Goal: Check status: Check status

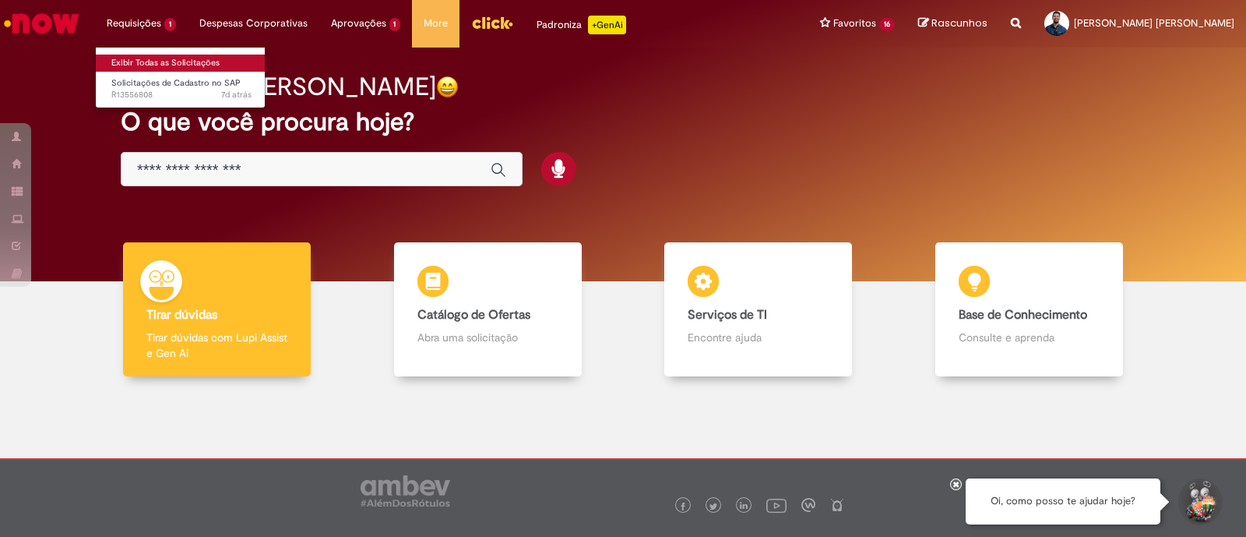
click at [165, 67] on link "Exibir Todas as Solicitações" at bounding box center [181, 63] width 171 height 17
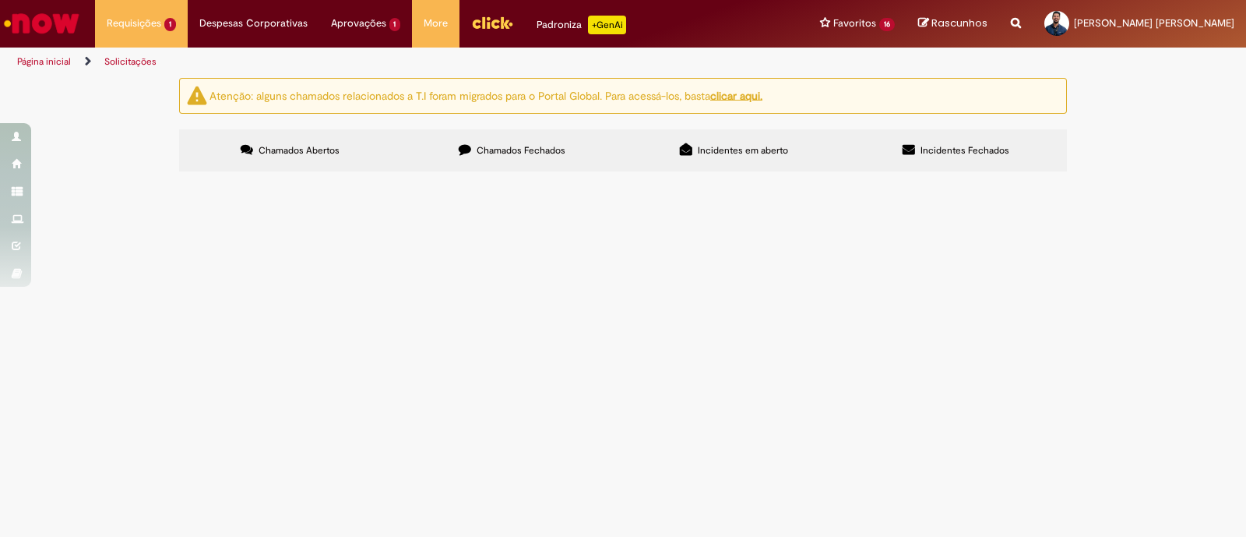
click at [0, 0] on span "por algum motivo, cadastraram a conta bancária do cliente de forma errada. soli…" at bounding box center [0, 0] width 0 height 0
click at [0, 0] on span "Pendente Usuário" at bounding box center [0, 0] width 0 height 0
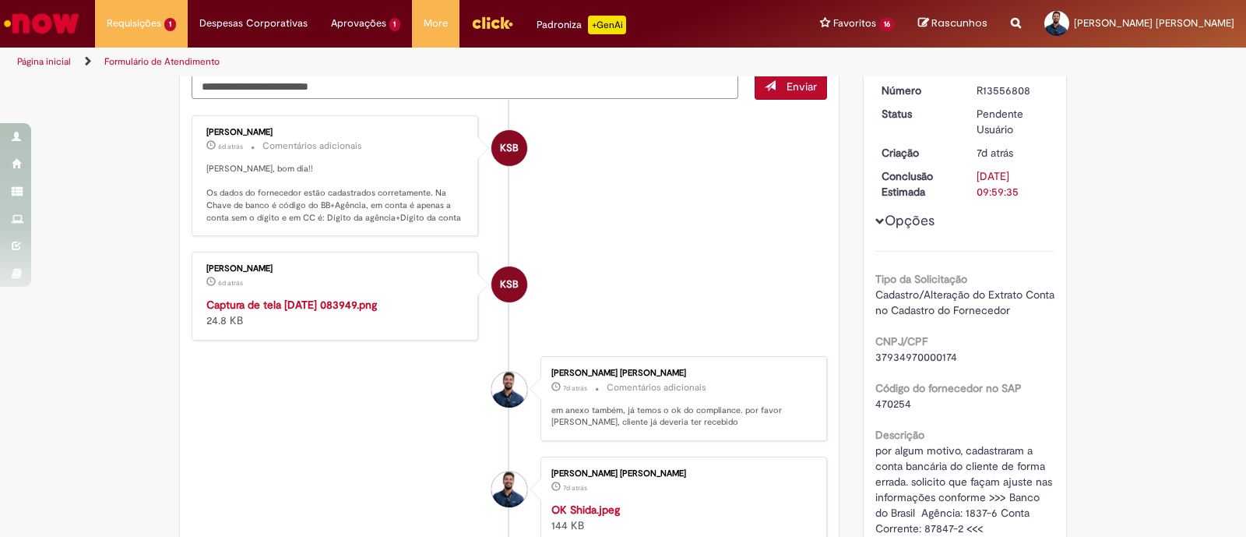
scroll to position [173, 0]
